Goal: Task Accomplishment & Management: Manage account settings

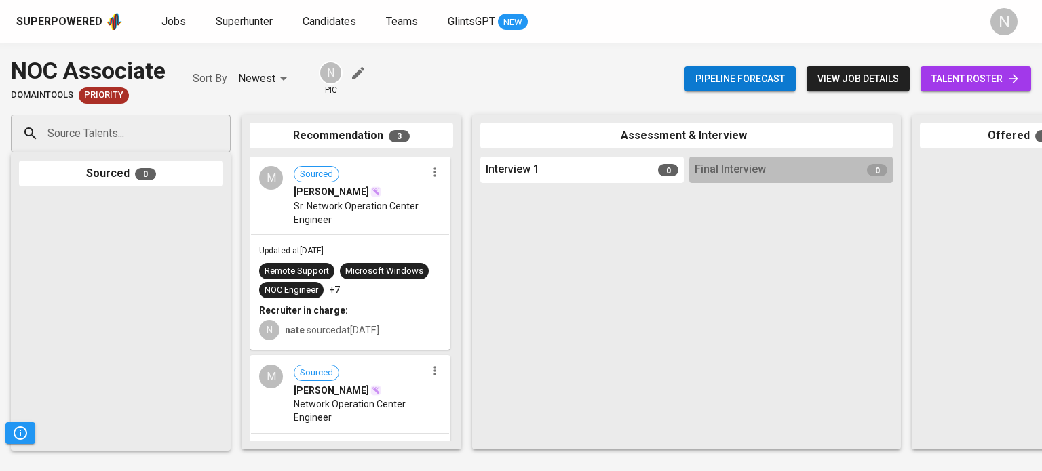
click at [945, 73] on span "talent roster" at bounding box center [975, 79] width 89 height 17
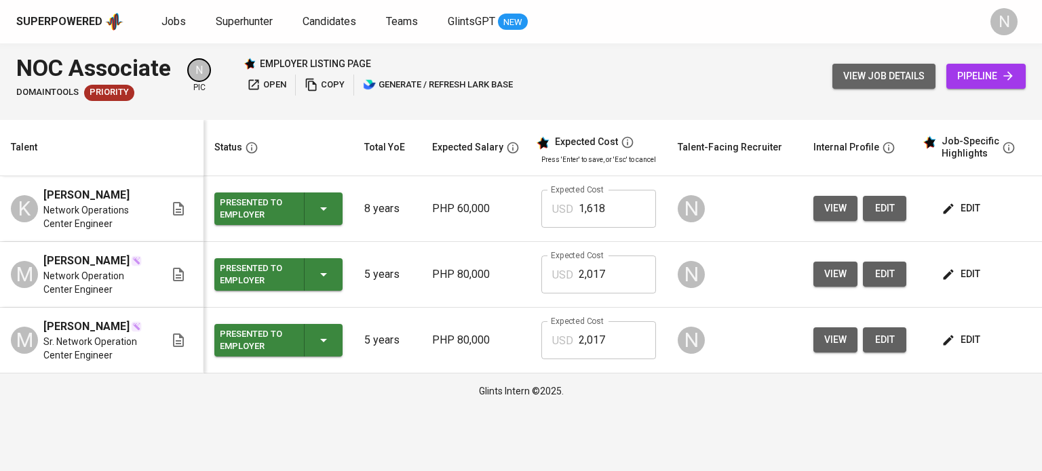
click at [879, 66] on button "view job details" at bounding box center [883, 76] width 103 height 25
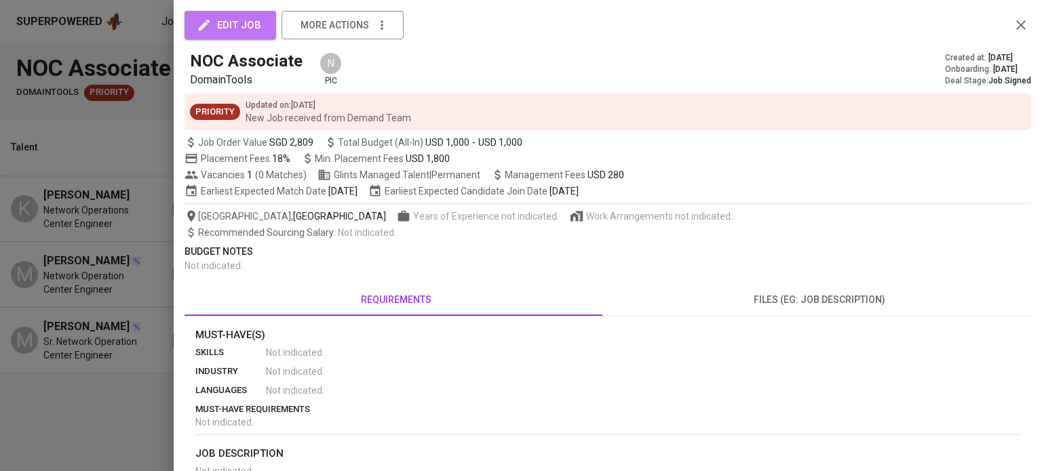
click at [255, 31] on span "edit job" at bounding box center [230, 25] width 62 height 18
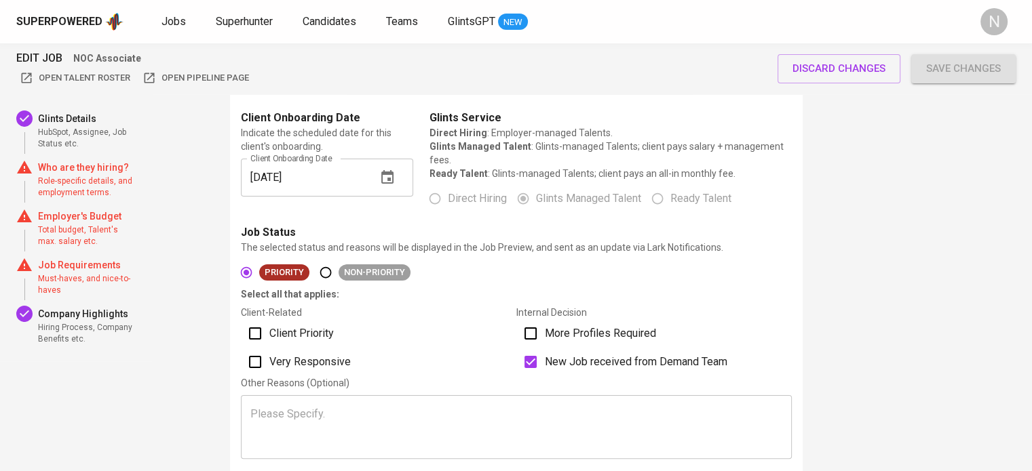
scroll to position [407, 0]
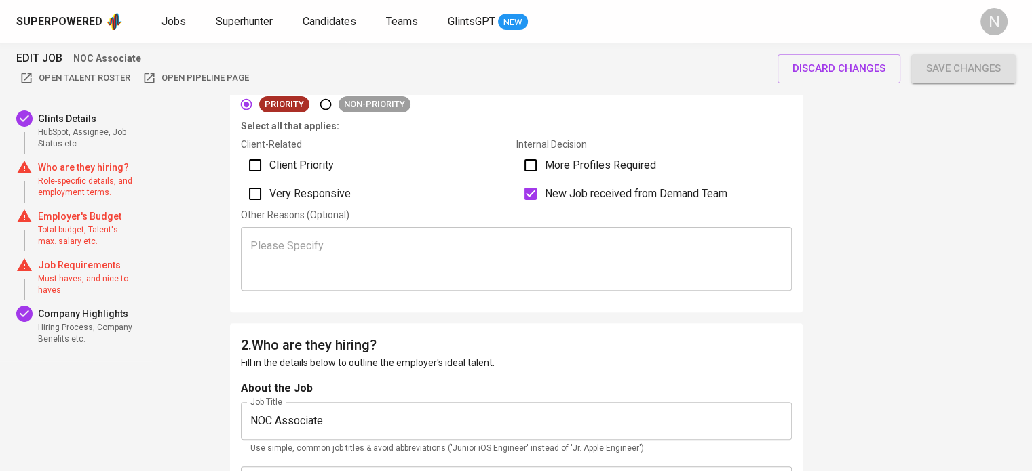
click at [282, 176] on label "Client Priority" at bounding box center [378, 165] width 275 height 28
click at [269, 176] on input "Client Priority" at bounding box center [255, 165] width 28 height 28
checkbox input "true"
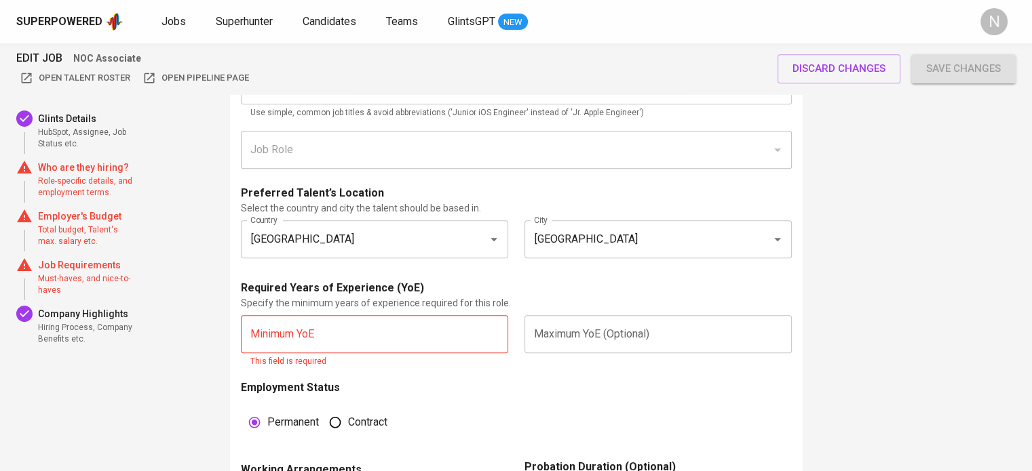
scroll to position [746, 0]
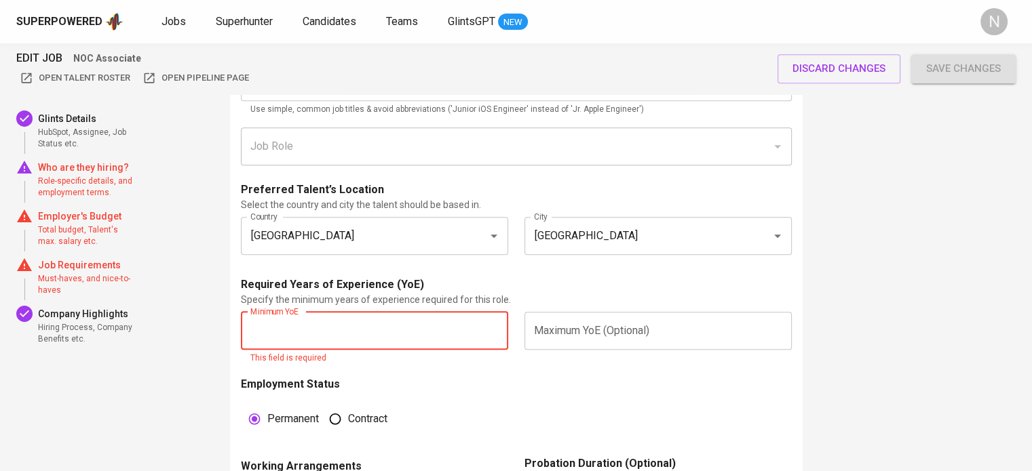
click at [326, 333] on input "text" at bounding box center [374, 331] width 267 height 38
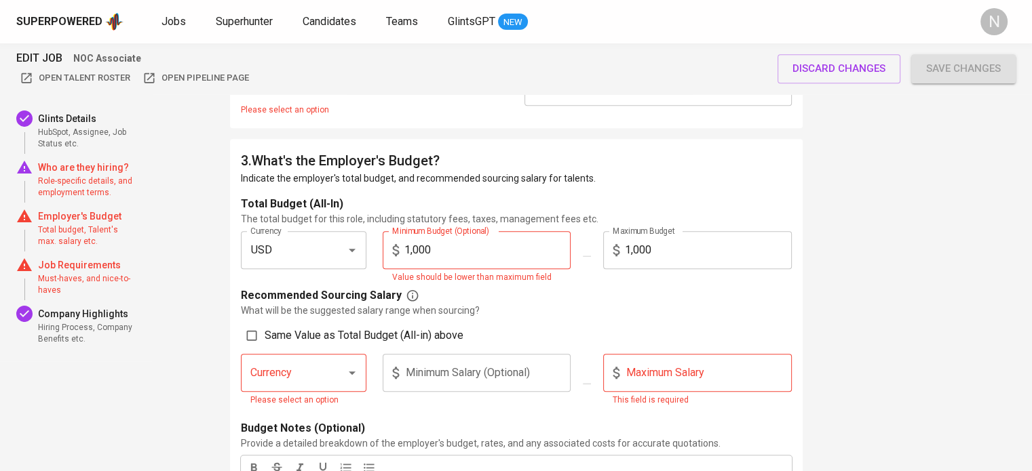
type input "2"
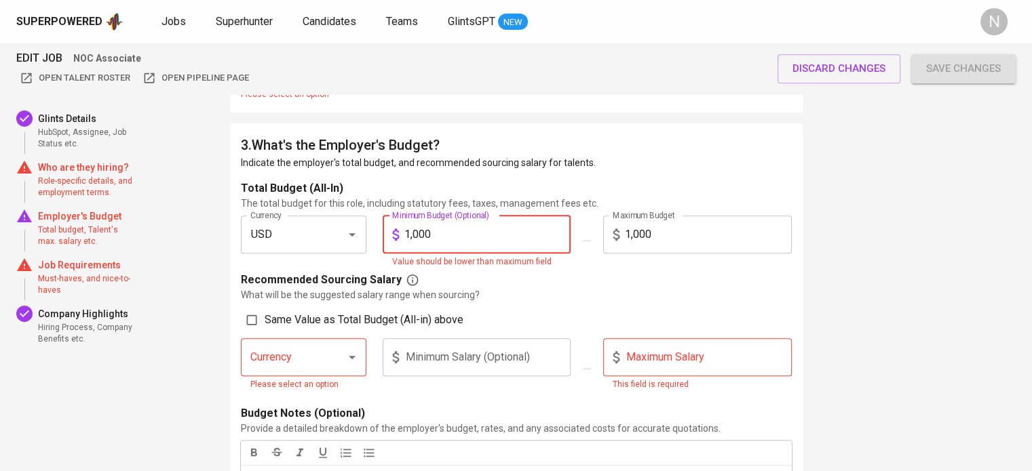
scroll to position [1137, 0]
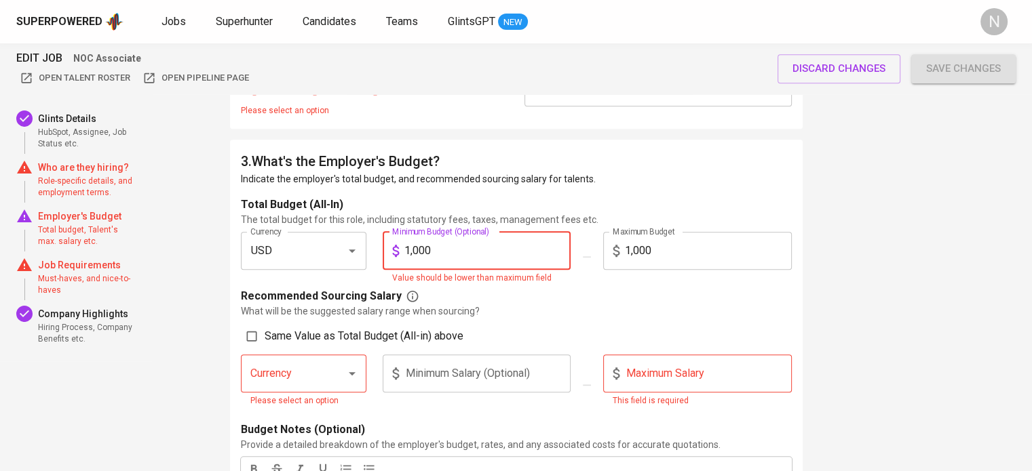
drag, startPoint x: 440, startPoint y: 254, endPoint x: 424, endPoint y: 254, distance: 16.3
click at [429, 254] on input "1,000" at bounding box center [487, 251] width 167 height 38
click at [417, 256] on input "1,000" at bounding box center [487, 251] width 167 height 38
type input "1,500"
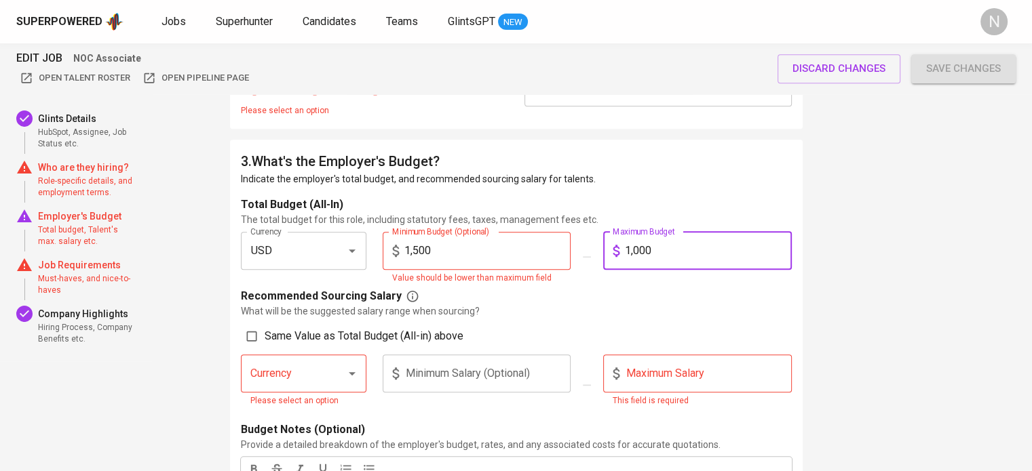
drag, startPoint x: 638, startPoint y: 252, endPoint x: 619, endPoint y: 249, distance: 19.3
click at [619, 249] on div "1,000 Maximum Budget" at bounding box center [697, 251] width 189 height 38
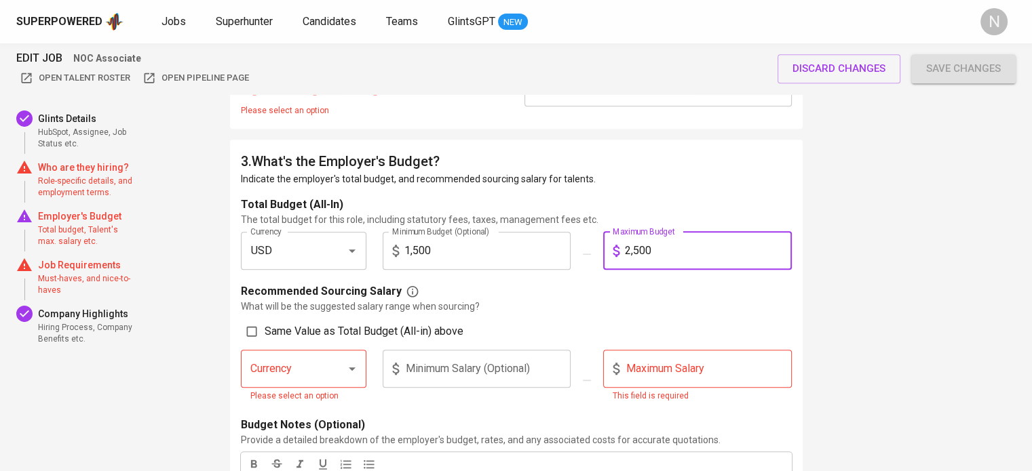
type input "2,500"
click at [570, 287] on div "Recommended Sourcing Salary" at bounding box center [516, 292] width 551 height 16
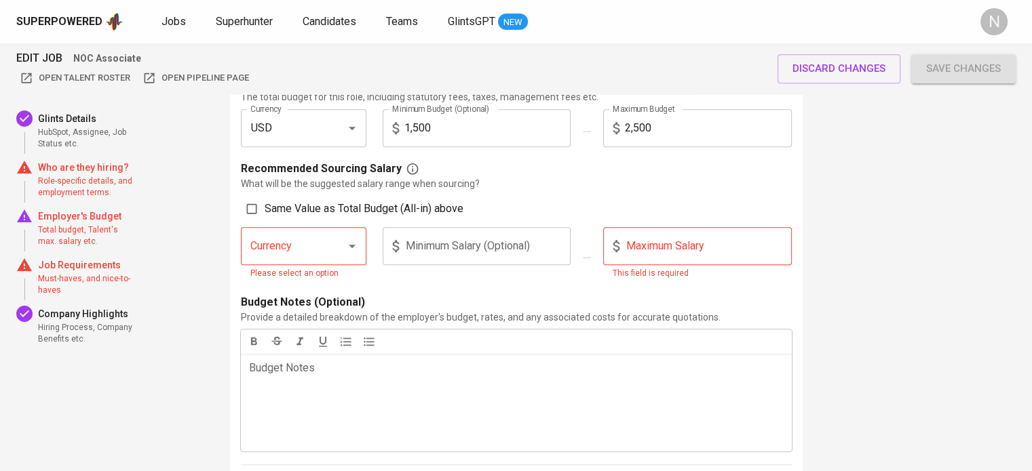
scroll to position [1273, 0]
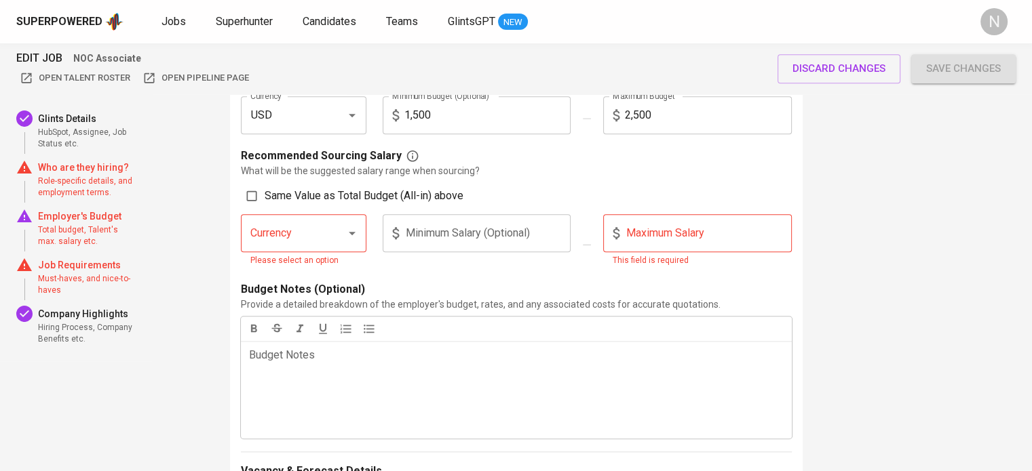
click at [273, 209] on div "Recommended Sourcing Salary What will be the suggested salary range when sourci…" at bounding box center [516, 213] width 551 height 131
click at [271, 198] on span "Same Value as Total Budget (All-in) above" at bounding box center [364, 196] width 199 height 16
click at [265, 198] on input "Same Value as Total Budget (All-in) above" at bounding box center [252, 196] width 26 height 26
checkbox input "true"
type input "USD"
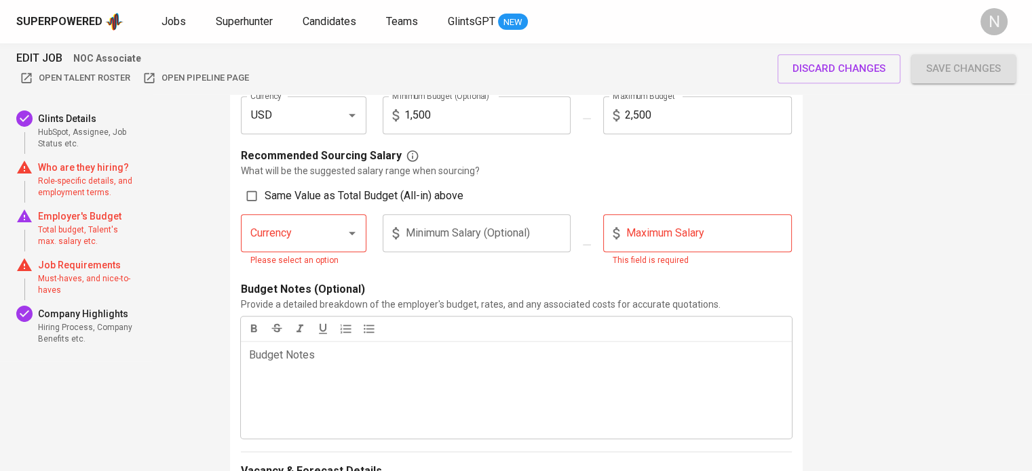
type input "1,500"
type input "2,500"
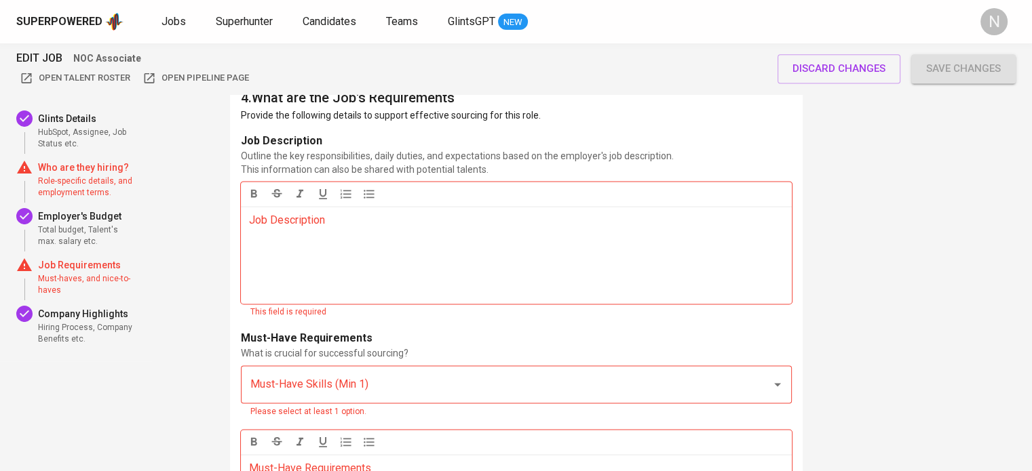
scroll to position [1883, 0]
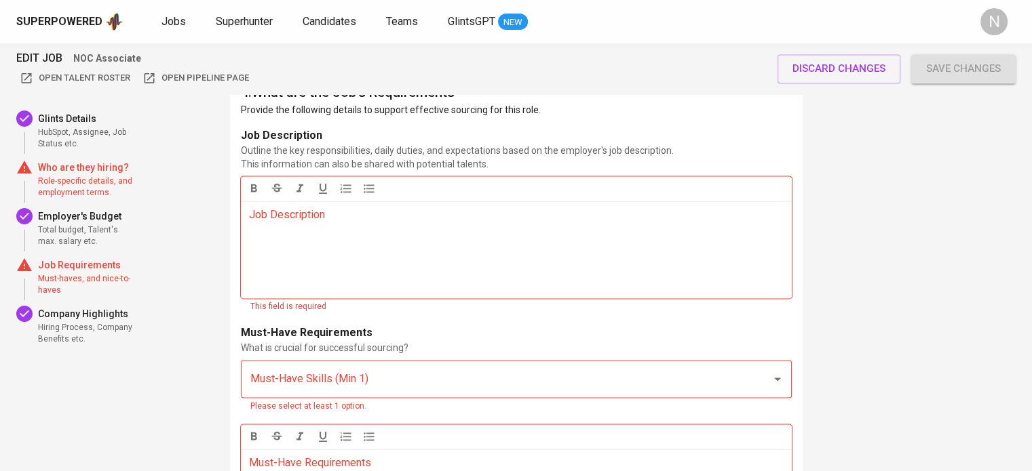
click at [366, 249] on div "Job Description ﻿" at bounding box center [516, 250] width 551 height 98
copy span "Job Description"
click at [345, 366] on input "Must-Have Skills (Min 1)" at bounding box center [497, 379] width 501 height 26
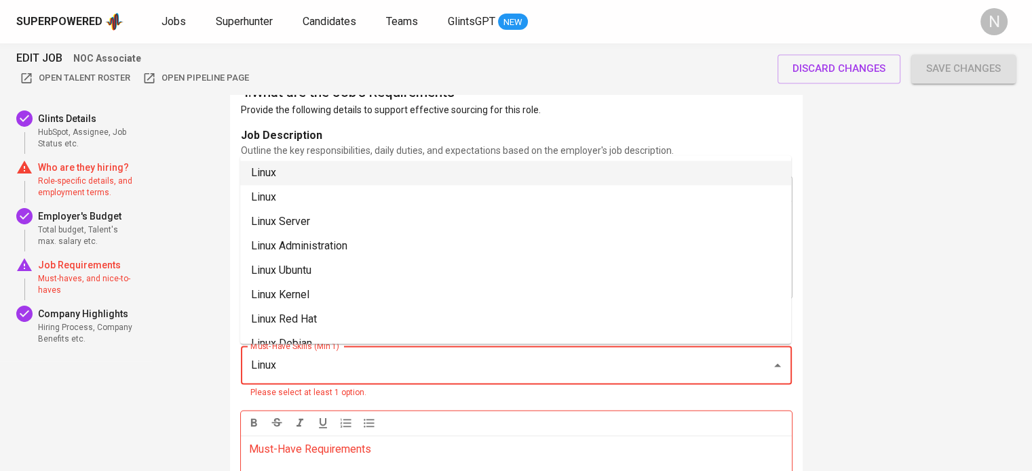
click at [258, 170] on li "Linux" at bounding box center [515, 173] width 551 height 24
type input "Linux"
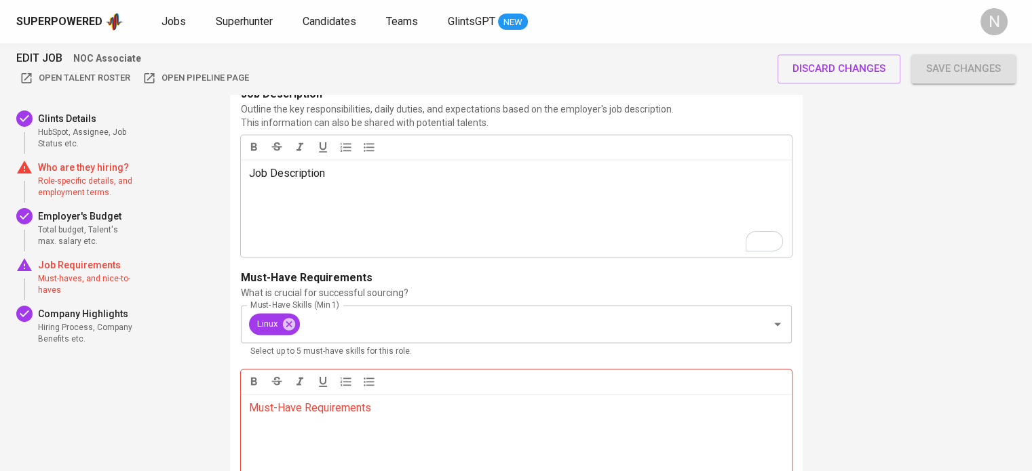
scroll to position [2019, 0]
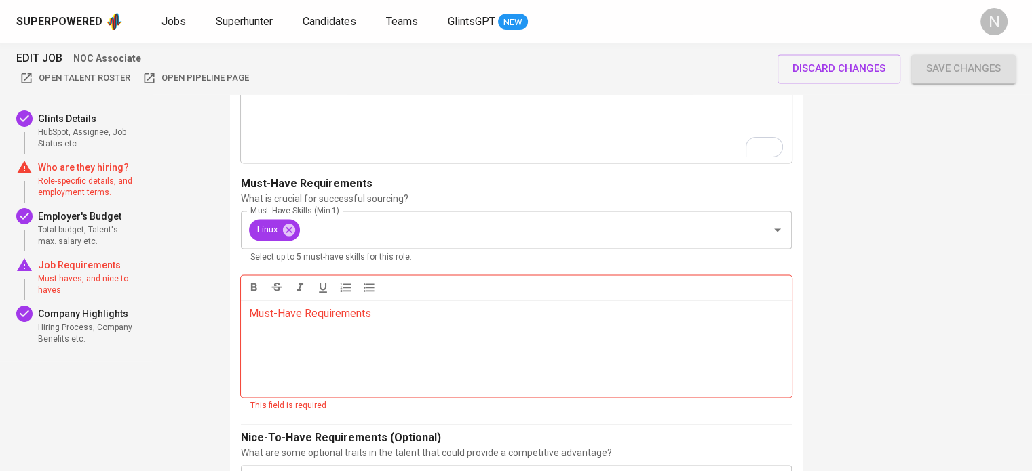
click at [313, 372] on div "Must-Have Requirements ﻿" at bounding box center [516, 349] width 551 height 98
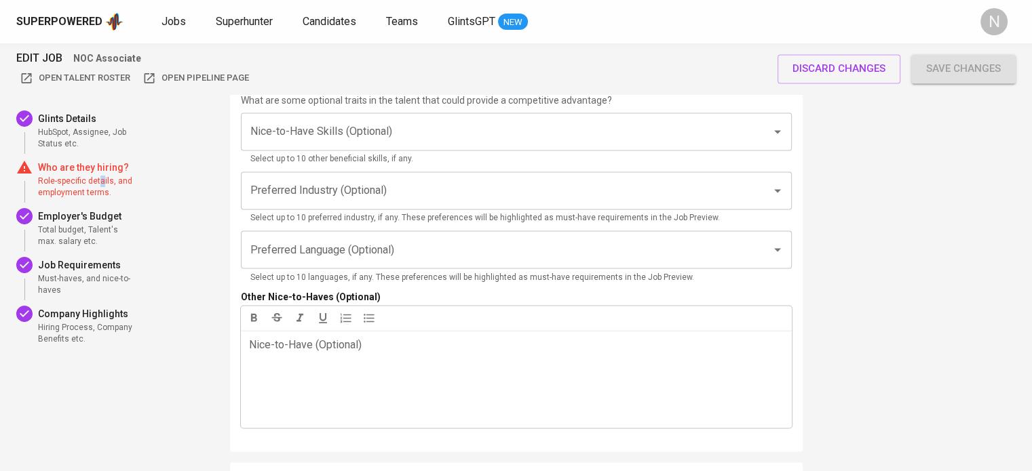
click at [100, 181] on span "Role-specific details, and employment terms." at bounding box center [87, 187] width 98 height 23
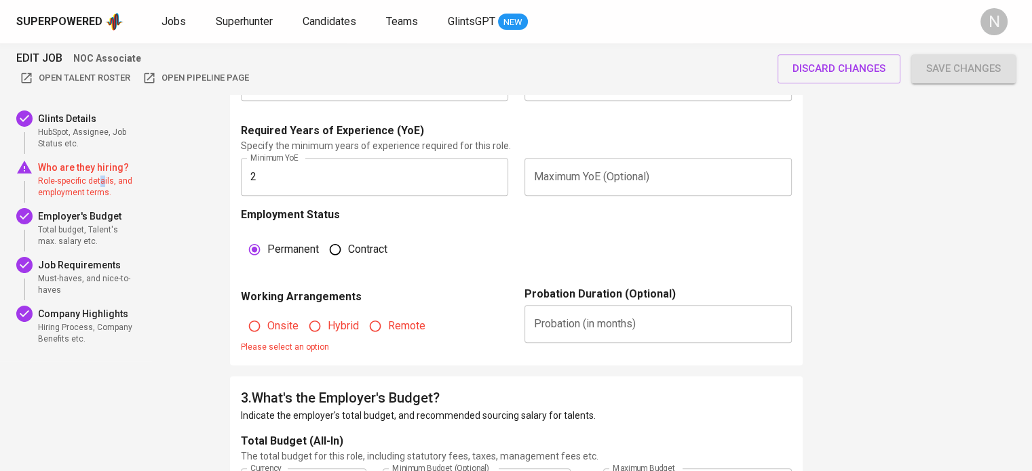
scroll to position [908, 0]
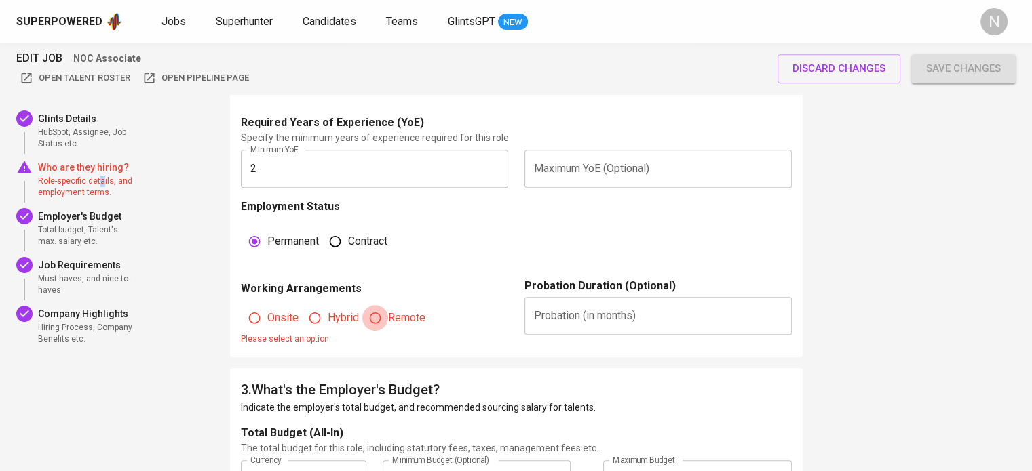
click at [373, 313] on input "Remote" at bounding box center [375, 318] width 26 height 26
radio input "true"
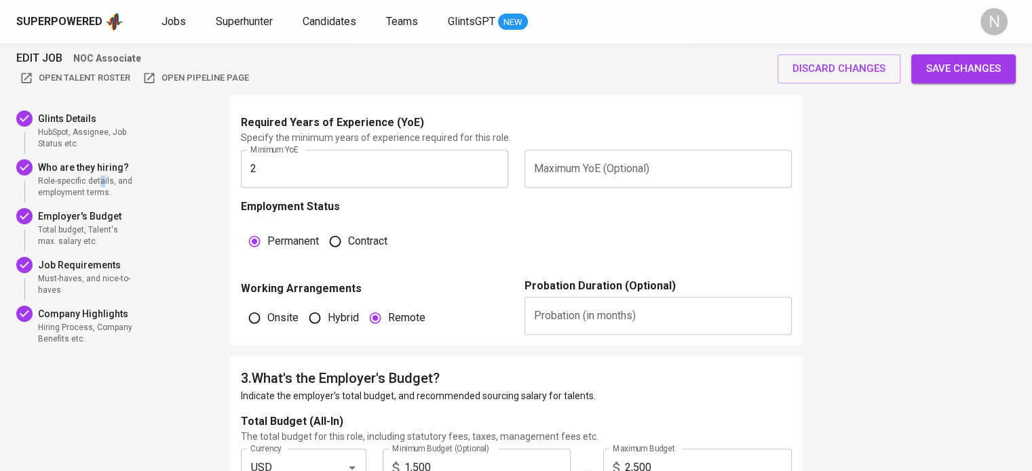
click at [956, 71] on span "Save changes" at bounding box center [963, 69] width 75 height 18
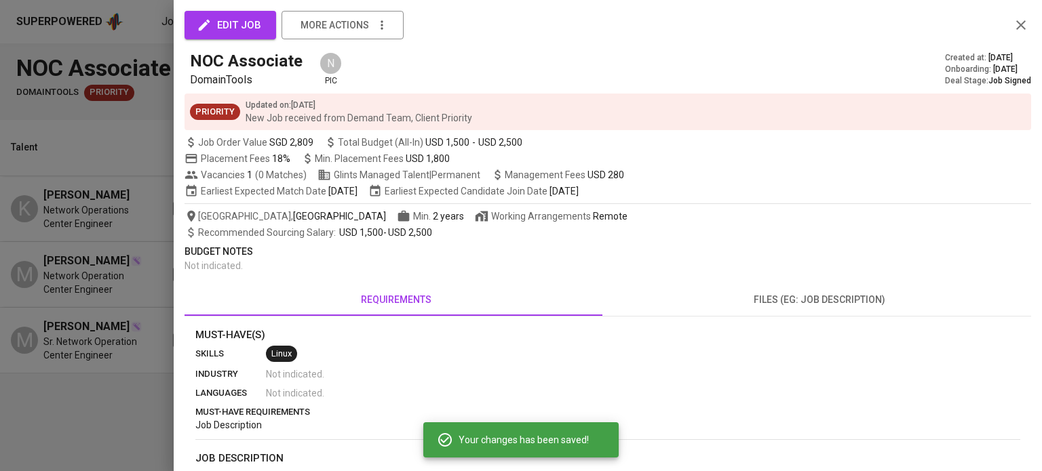
drag, startPoint x: 81, startPoint y: 162, endPoint x: 151, endPoint y: 165, distance: 69.2
click at [81, 162] on div at bounding box center [521, 235] width 1042 height 471
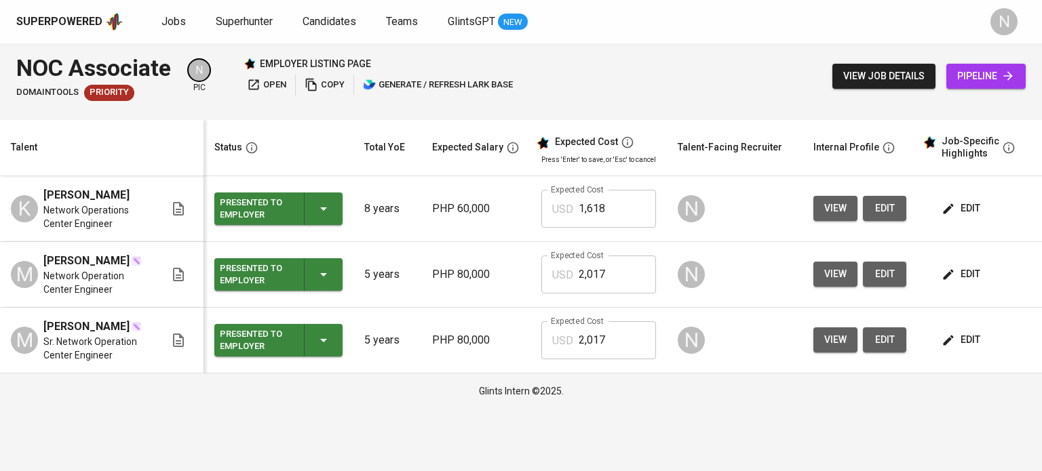
click at [968, 81] on span "pipeline" at bounding box center [986, 76] width 58 height 17
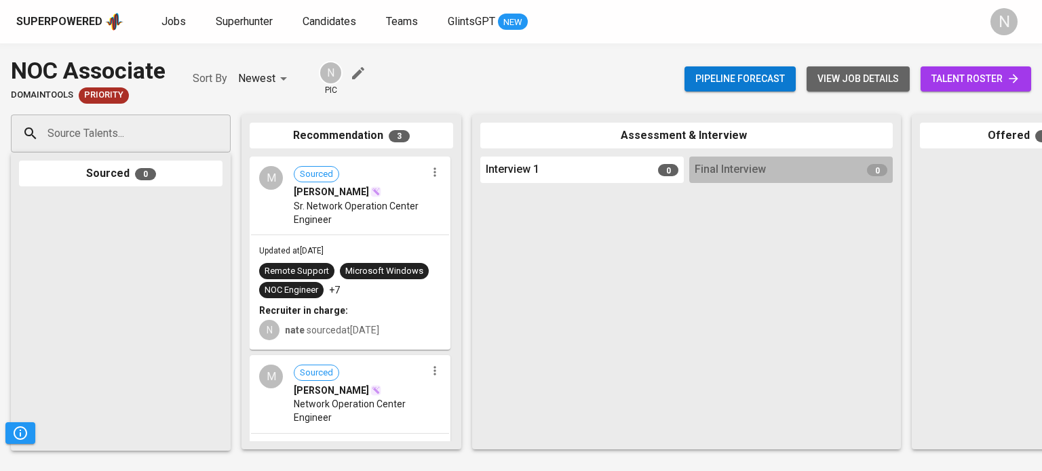
click at [870, 73] on span "view job details" at bounding box center [857, 79] width 81 height 17
click at [957, 80] on span "talent roster" at bounding box center [975, 79] width 89 height 17
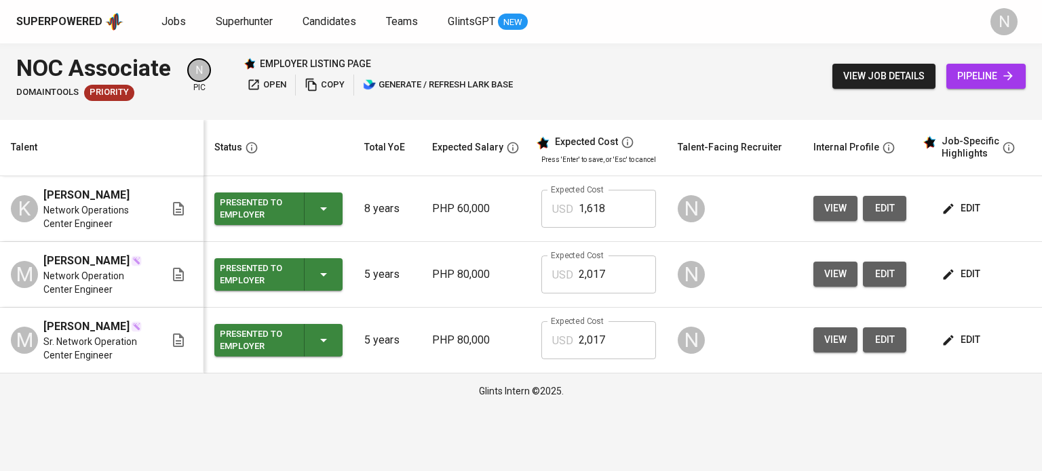
click at [1034, 73] on div "NOC Associate DomainTools Priority N pic employer listing page open copy genera…" at bounding box center [521, 76] width 1042 height 66
click at [1003, 78] on icon at bounding box center [1008, 76] width 14 height 14
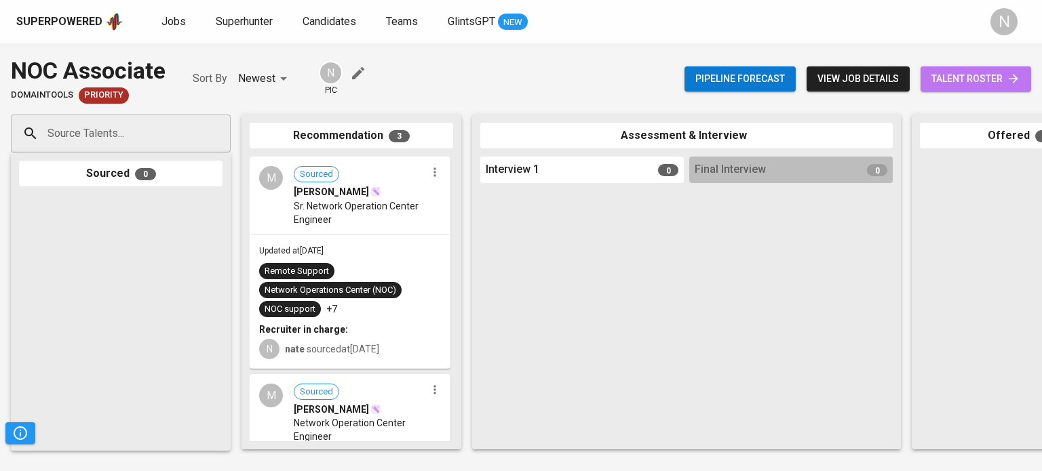
click at [973, 83] on span "talent roster" at bounding box center [975, 79] width 89 height 17
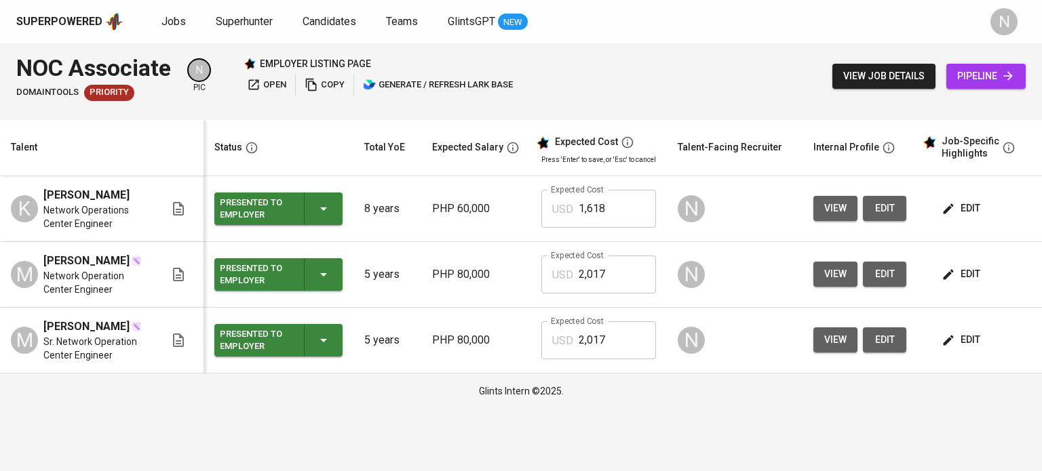
click at [338, 86] on span "copy" at bounding box center [325, 85] width 40 height 16
